Goal: Information Seeking & Learning: Learn about a topic

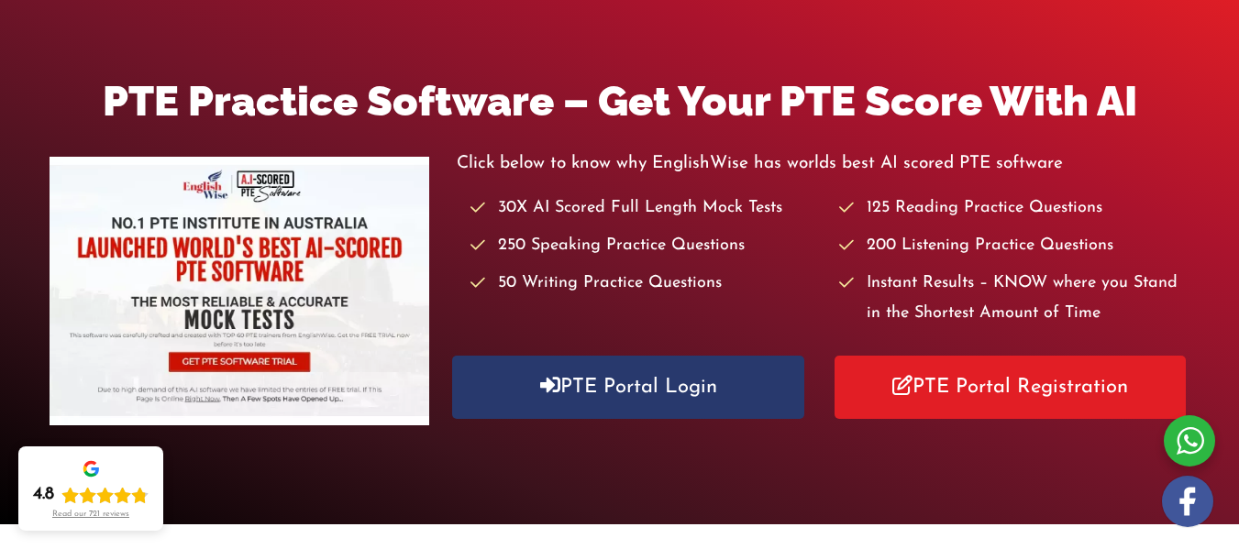
scroll to position [39, 0]
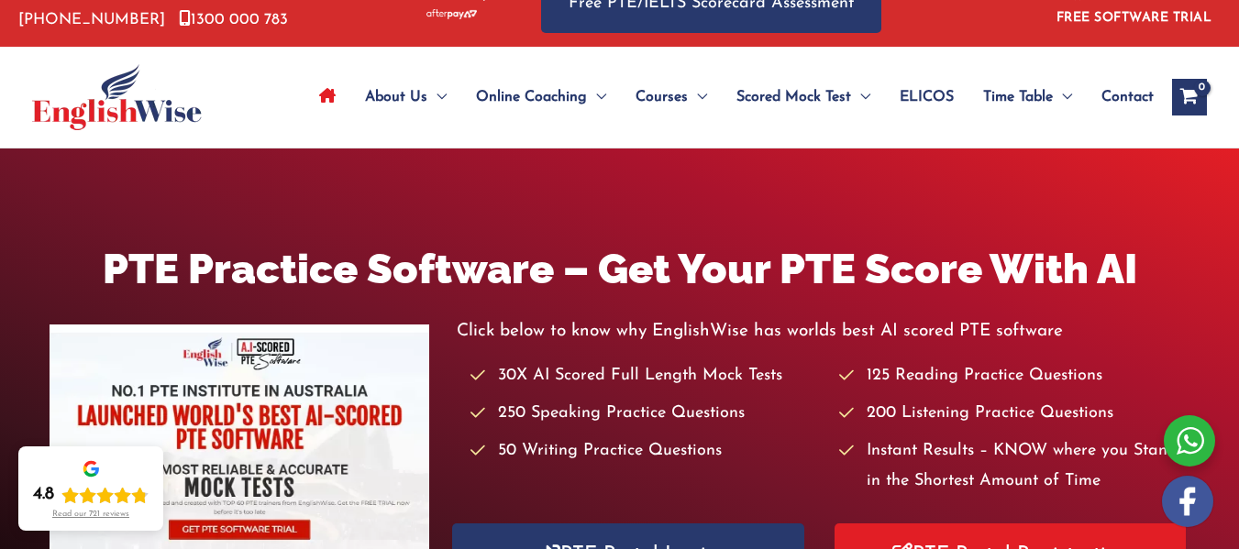
drag, startPoint x: 0, startPoint y: 0, endPoint x: 1246, endPoint y: 48, distance: 1247.1
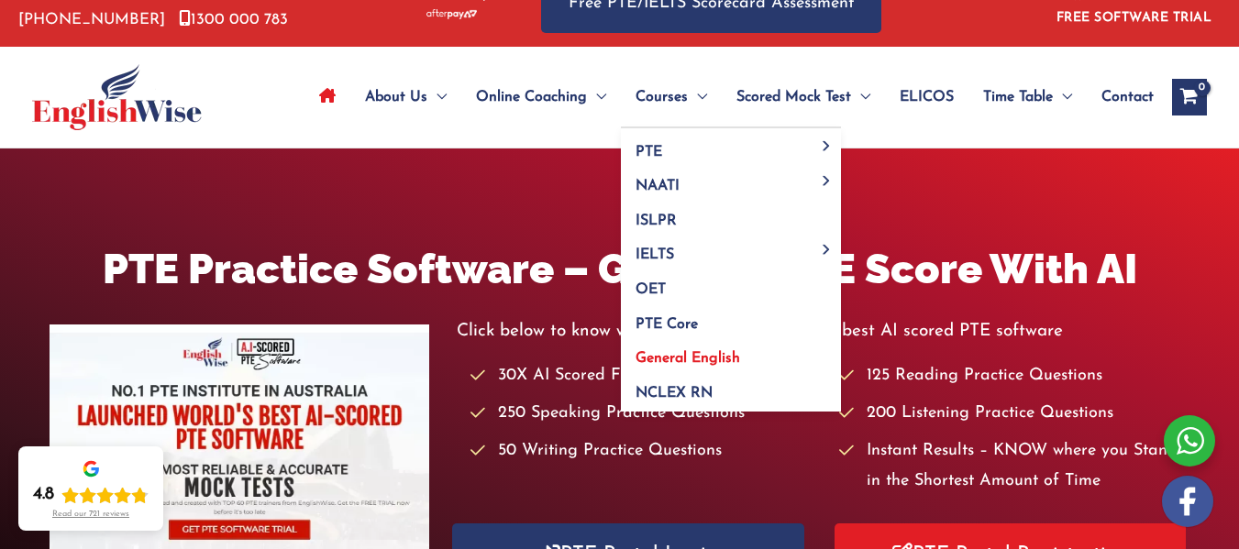
click at [674, 354] on span "General English" at bounding box center [687, 358] width 105 height 15
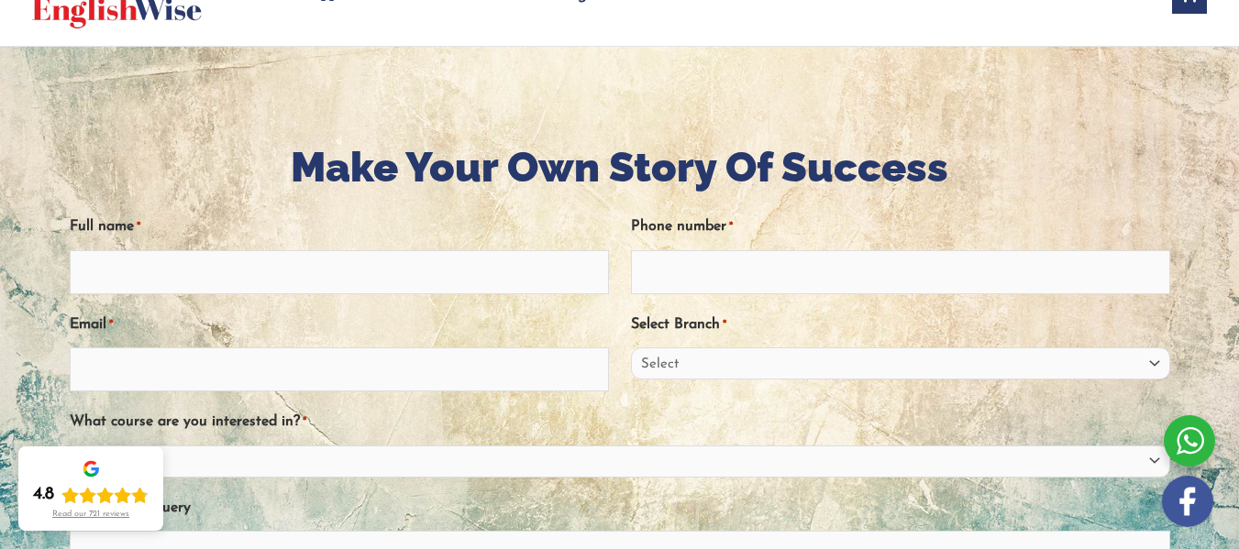
scroll to position [127, 0]
